Goal: Information Seeking & Learning: Learn about a topic

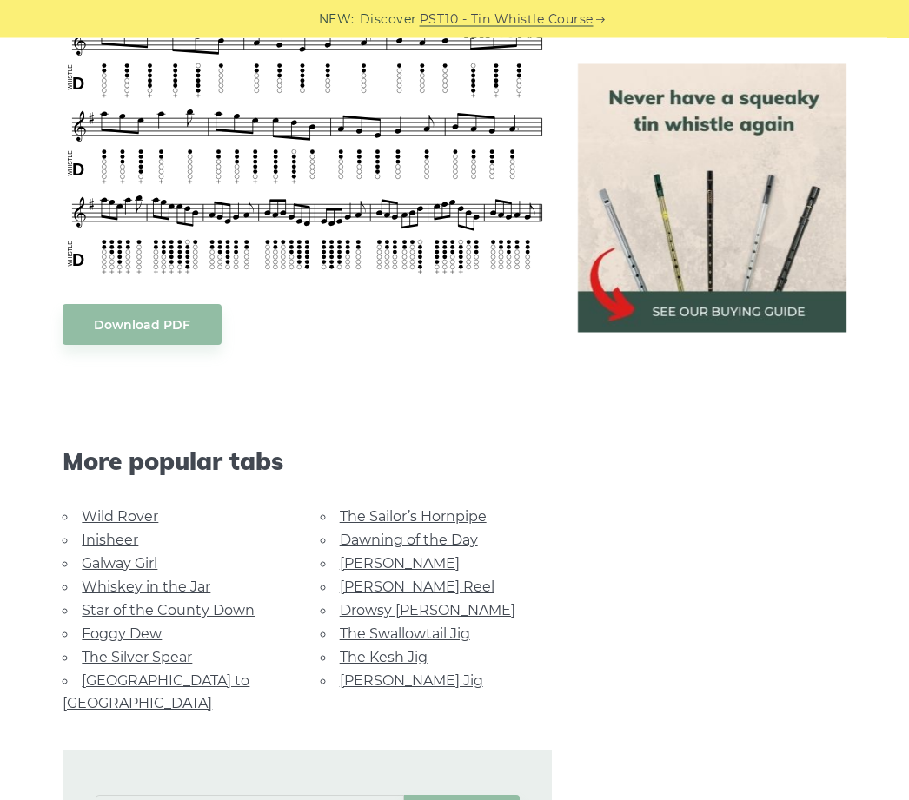
scroll to position [830, 0]
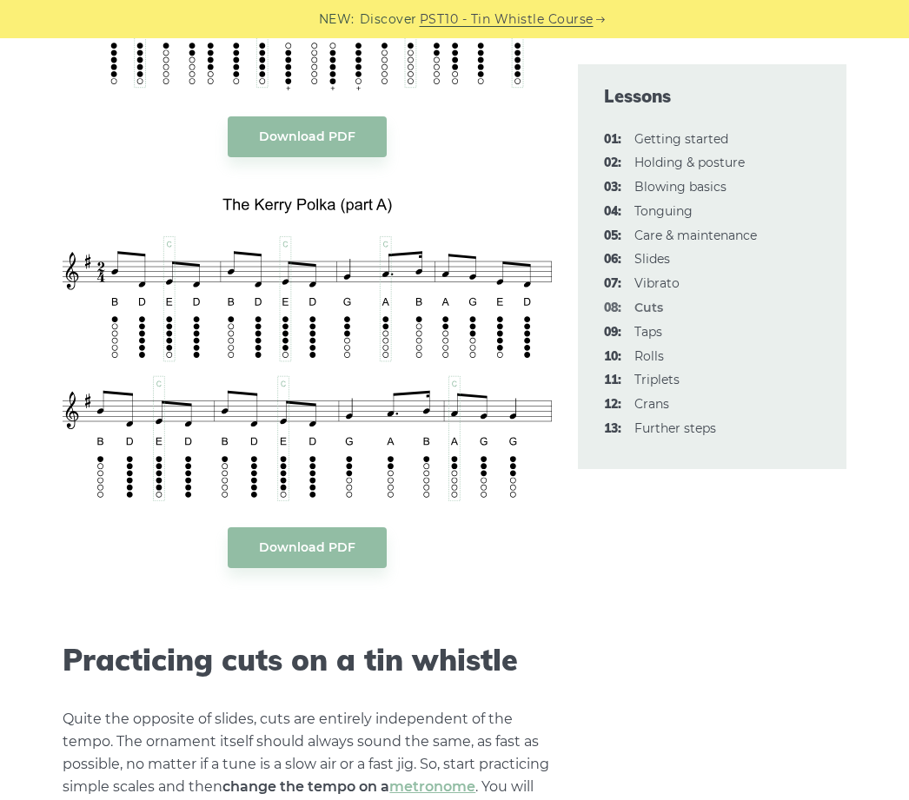
scroll to position [3682, 0]
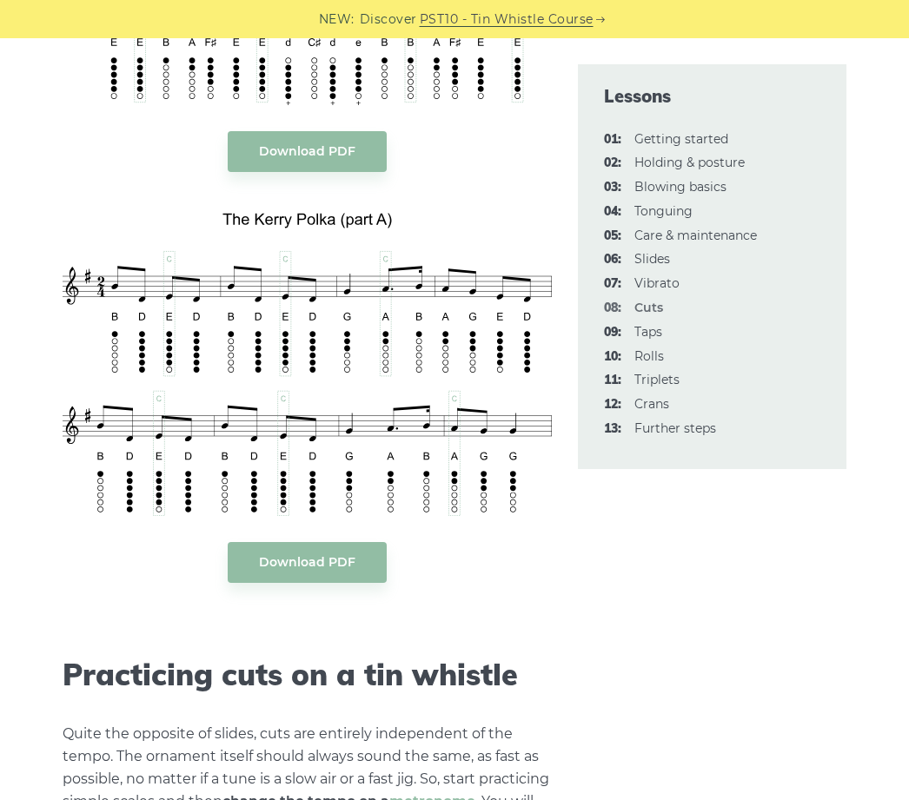
click at [363, 542] on link "Download PDF" at bounding box center [307, 562] width 159 height 41
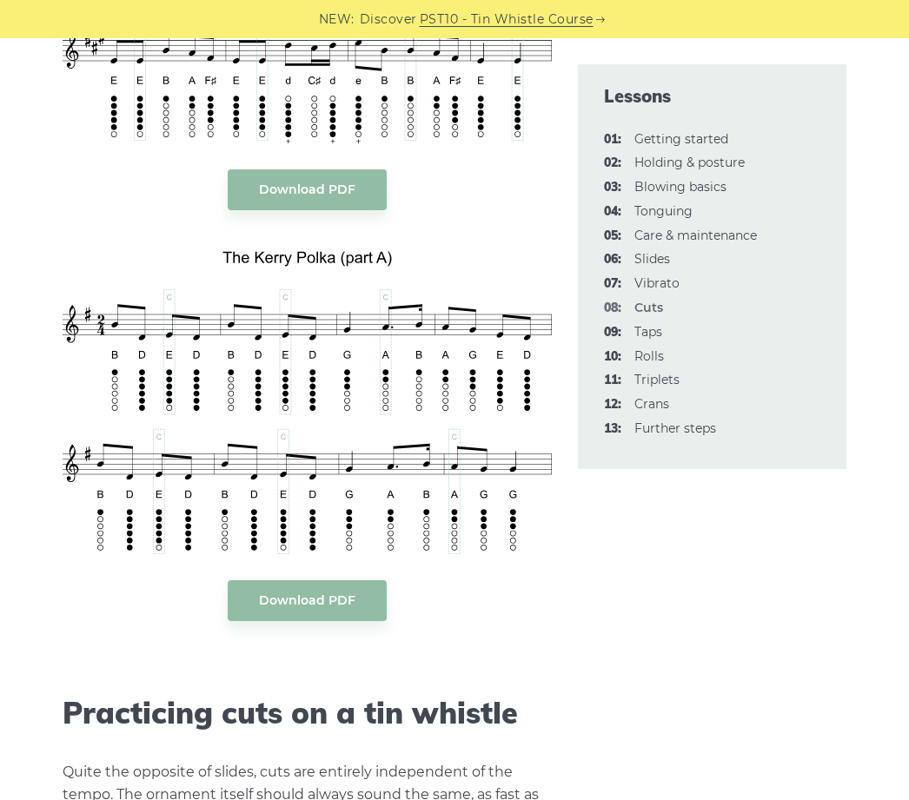
scroll to position [3642, 0]
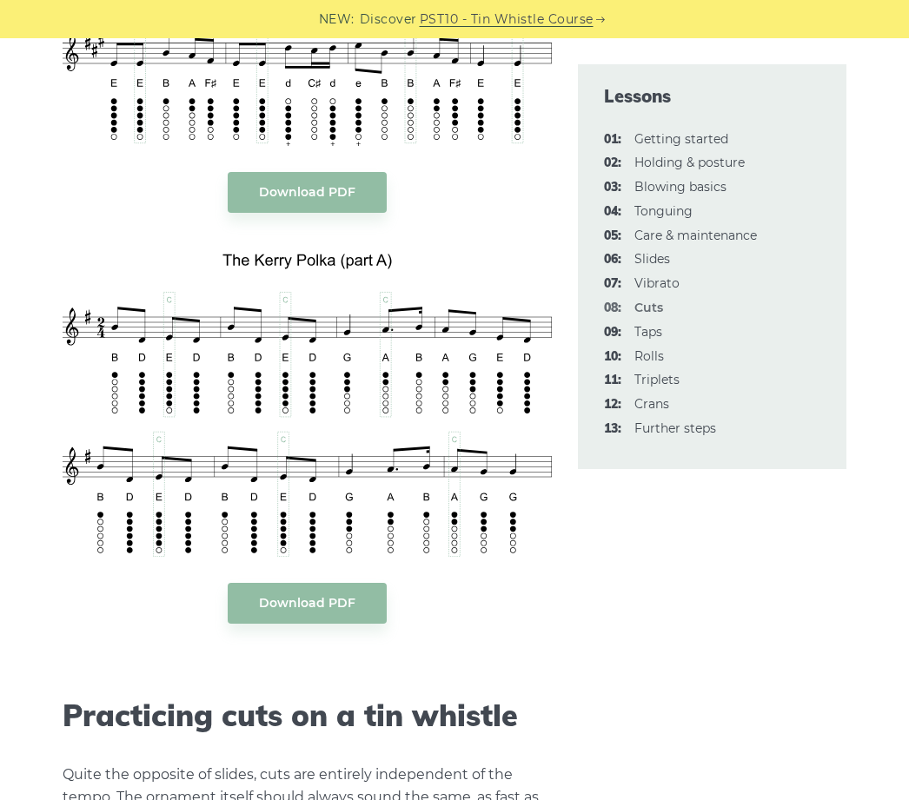
click at [661, 328] on link "09: Taps" at bounding box center [648, 332] width 28 height 16
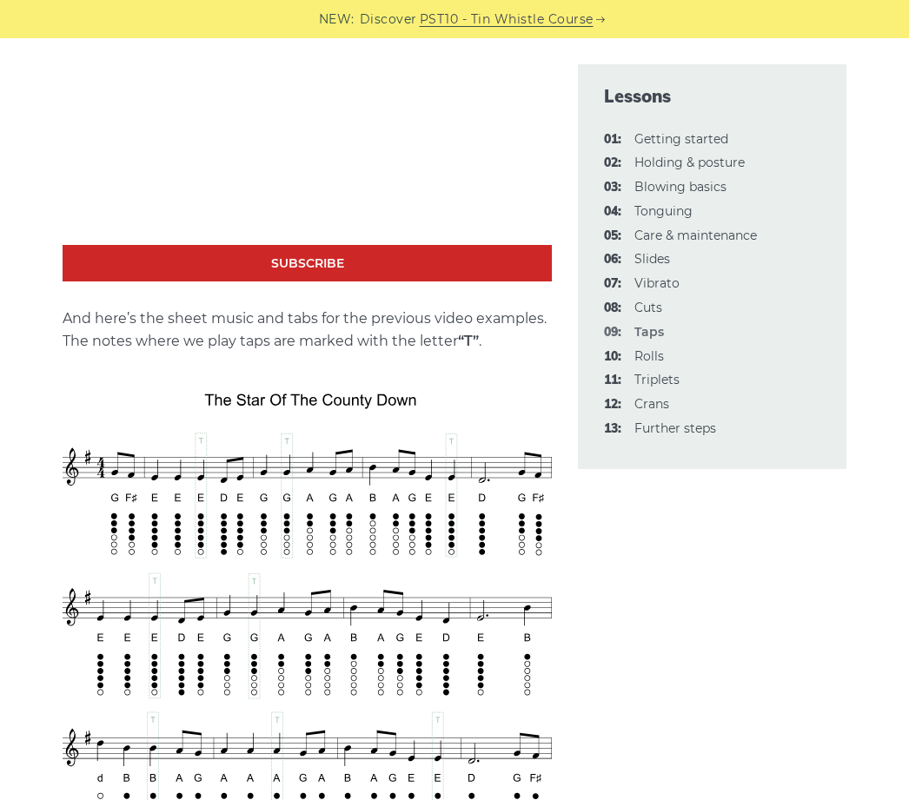
scroll to position [2673, 0]
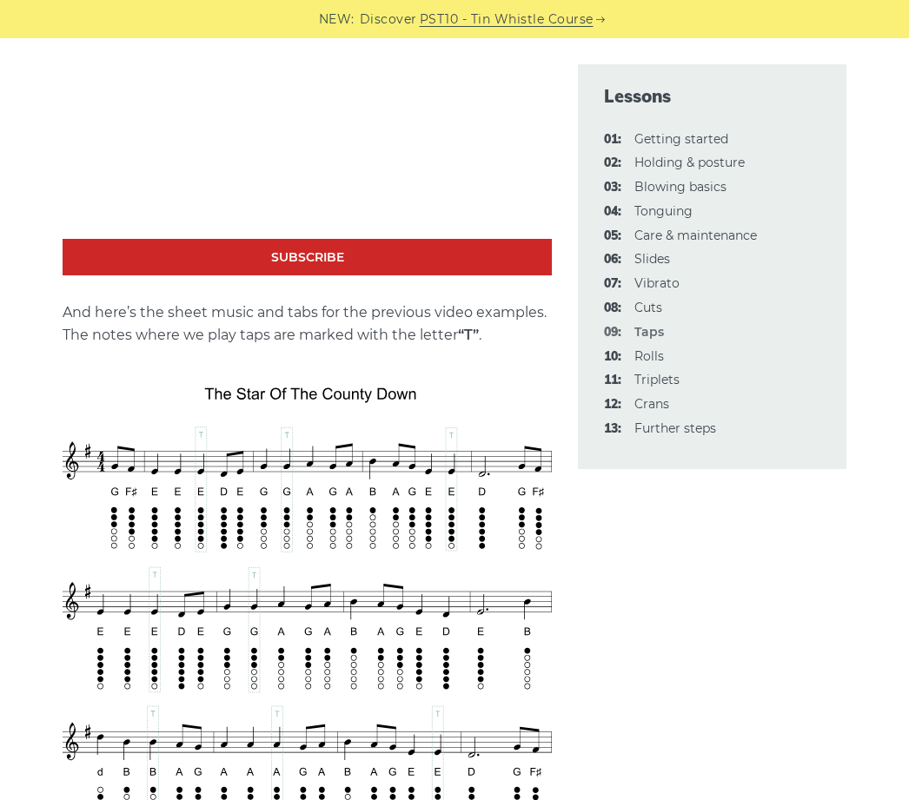
click at [429, 506] on img at bounding box center [307, 673] width 489 height 600
click at [156, 248] on link "Subscribe" at bounding box center [307, 257] width 489 height 37
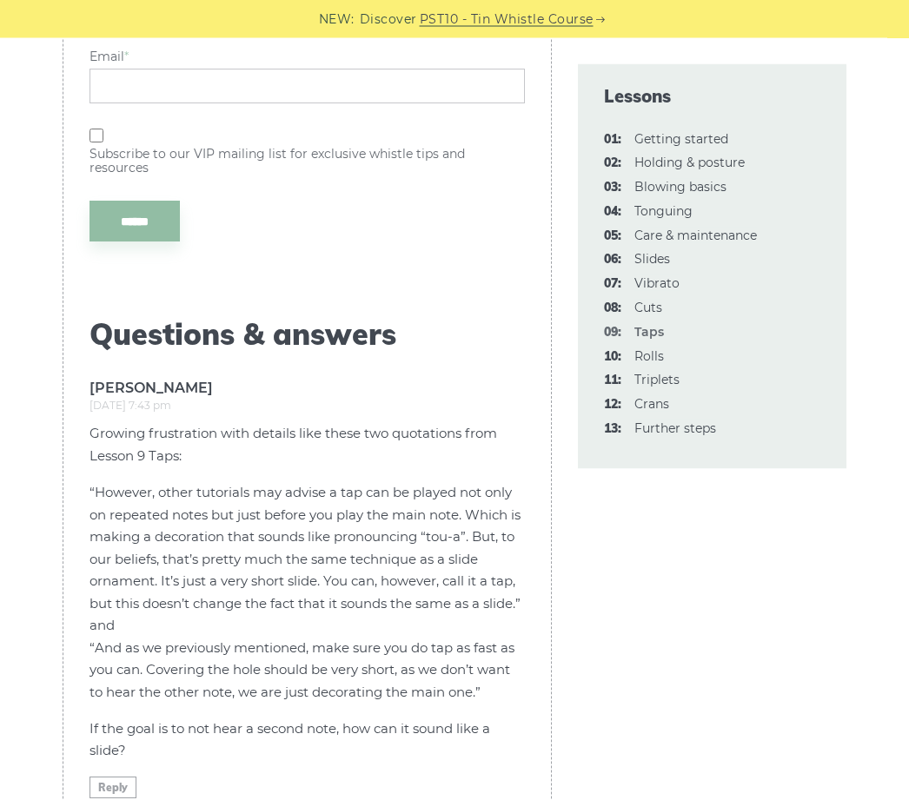
scroll to position [4829, 0]
click at [650, 261] on link "06: Slides" at bounding box center [652, 259] width 36 height 16
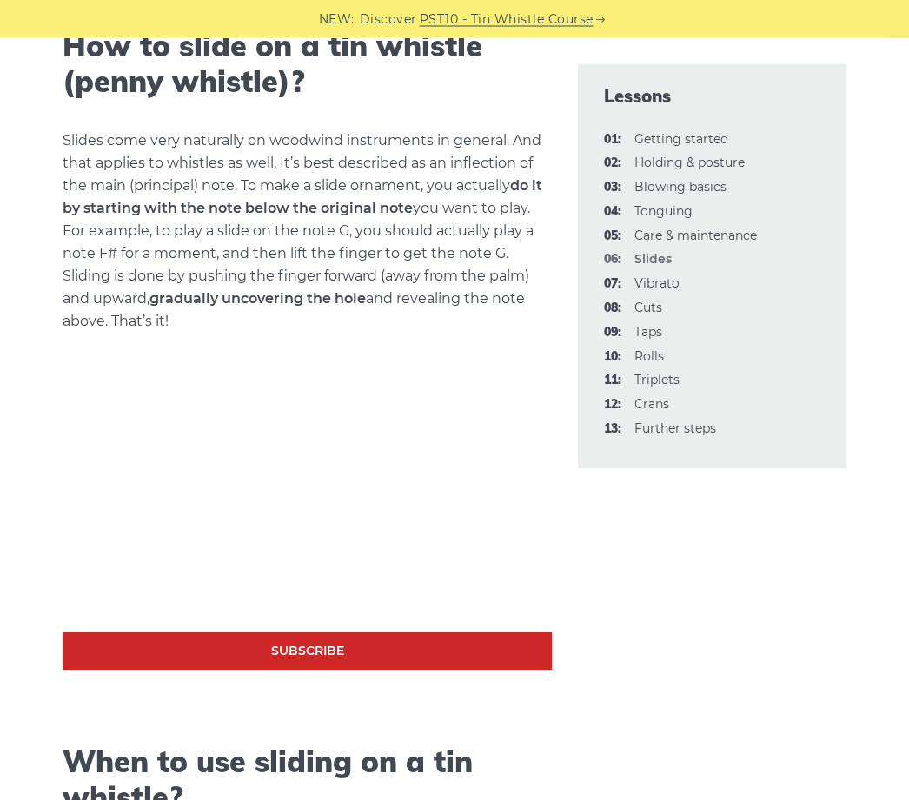
scroll to position [643, 0]
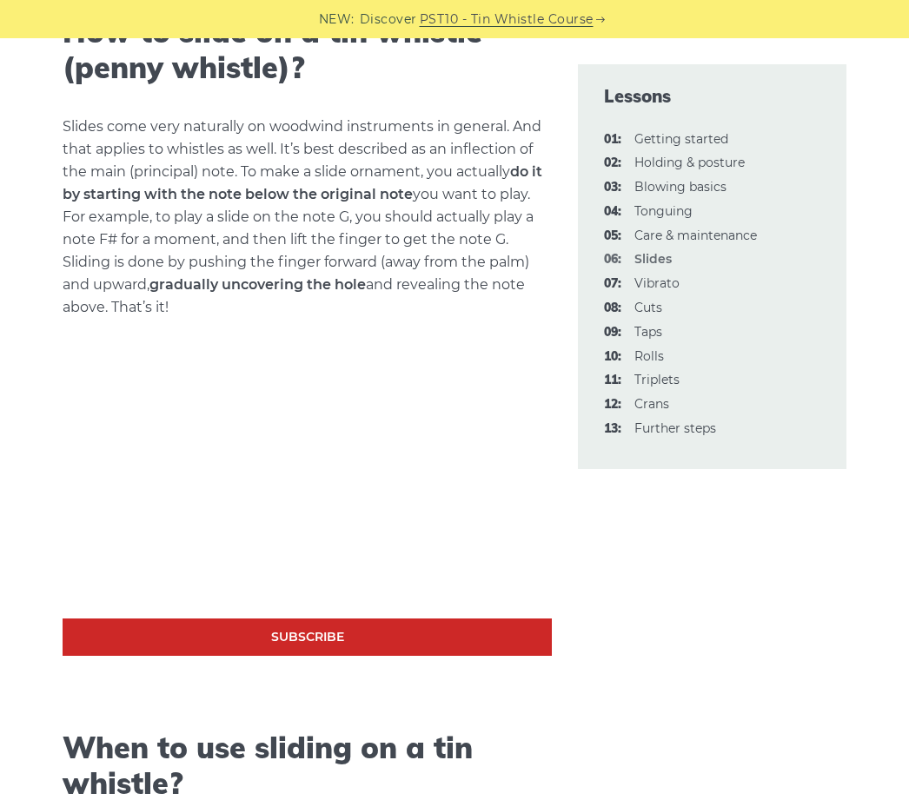
click at [684, 421] on link "13: Further steps" at bounding box center [675, 429] width 82 height 16
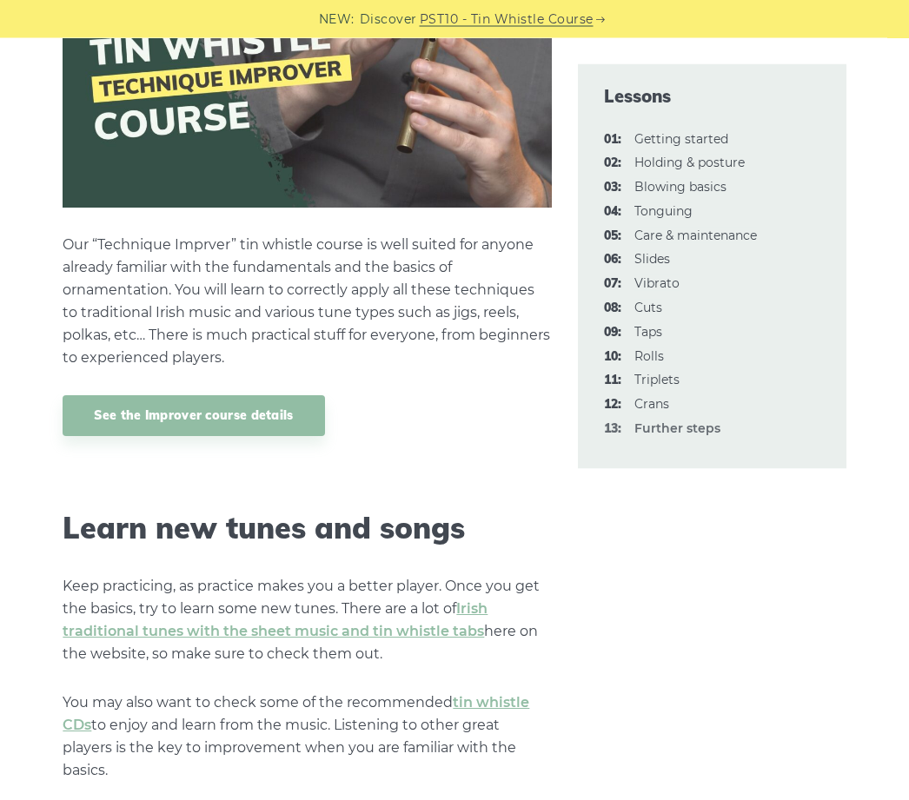
scroll to position [1667, 0]
click at [852, 492] on aside "Lessons 01: Getting started 02: Holding & posture 03: Blowing basics 04: Tongui…" at bounding box center [712, 218] width 295 height 2776
click at [295, 629] on link "Irish traditional tunes with the sheet music and tin whistle tabs" at bounding box center [275, 619] width 425 height 39
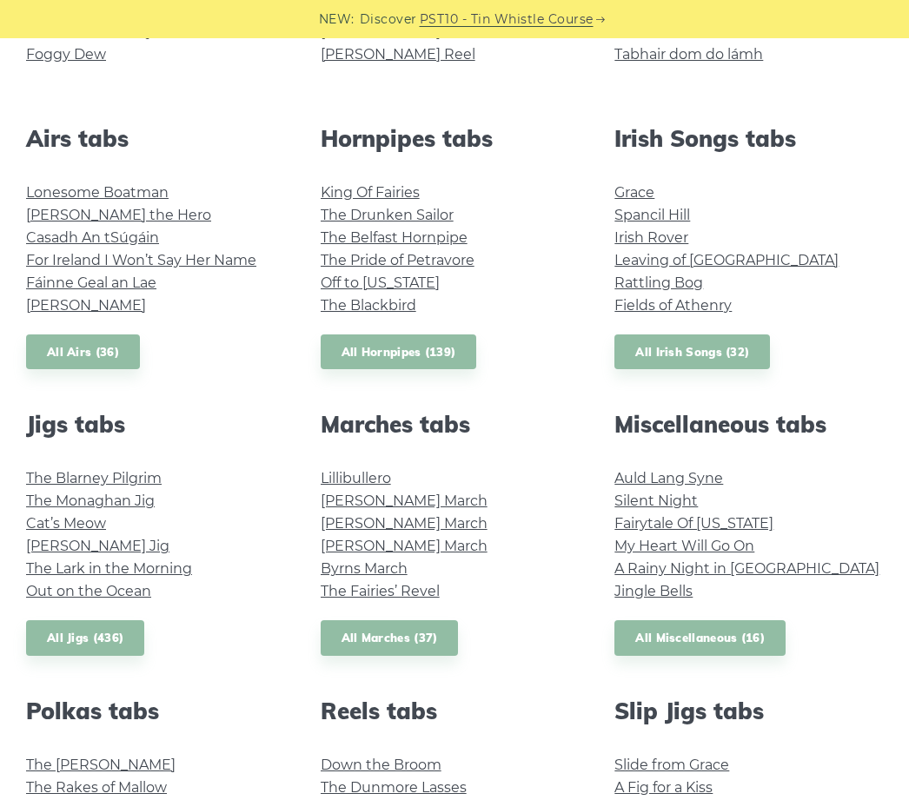
scroll to position [625, 0]
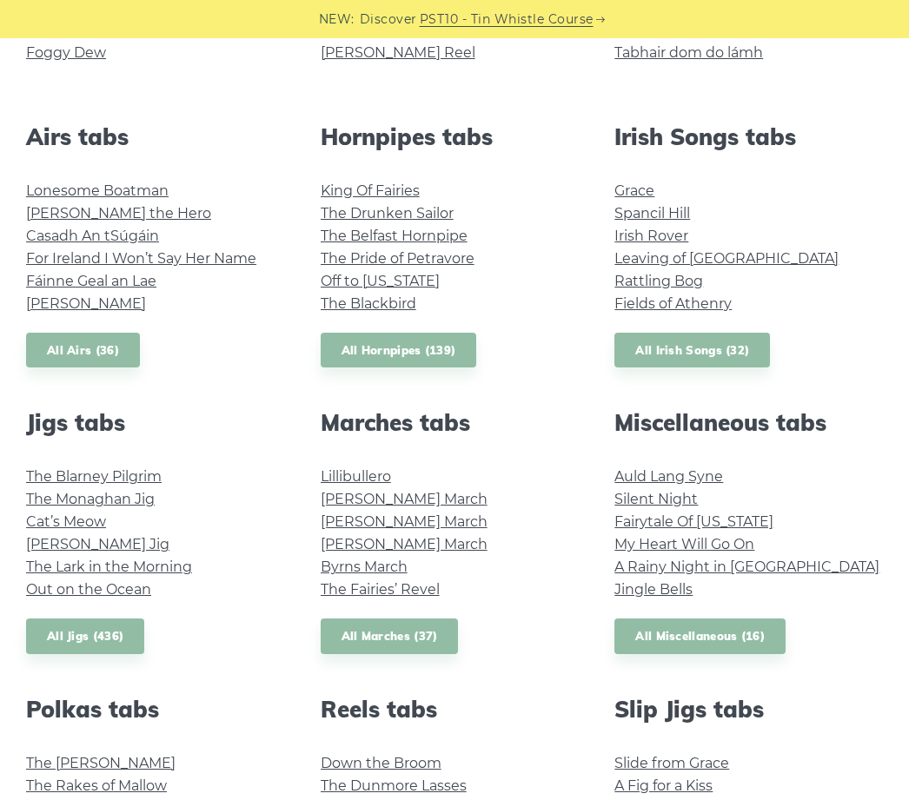
click at [150, 499] on link "The Monaghan Jig" at bounding box center [90, 499] width 129 height 17
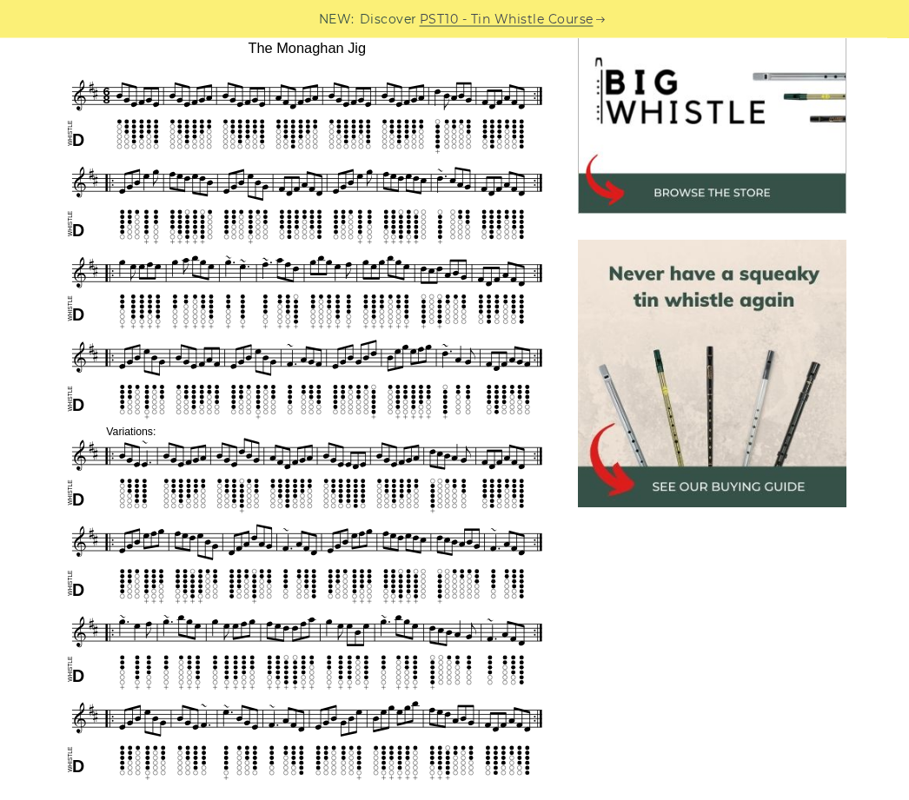
scroll to position [552, 0]
